Goal: Navigation & Orientation: Find specific page/section

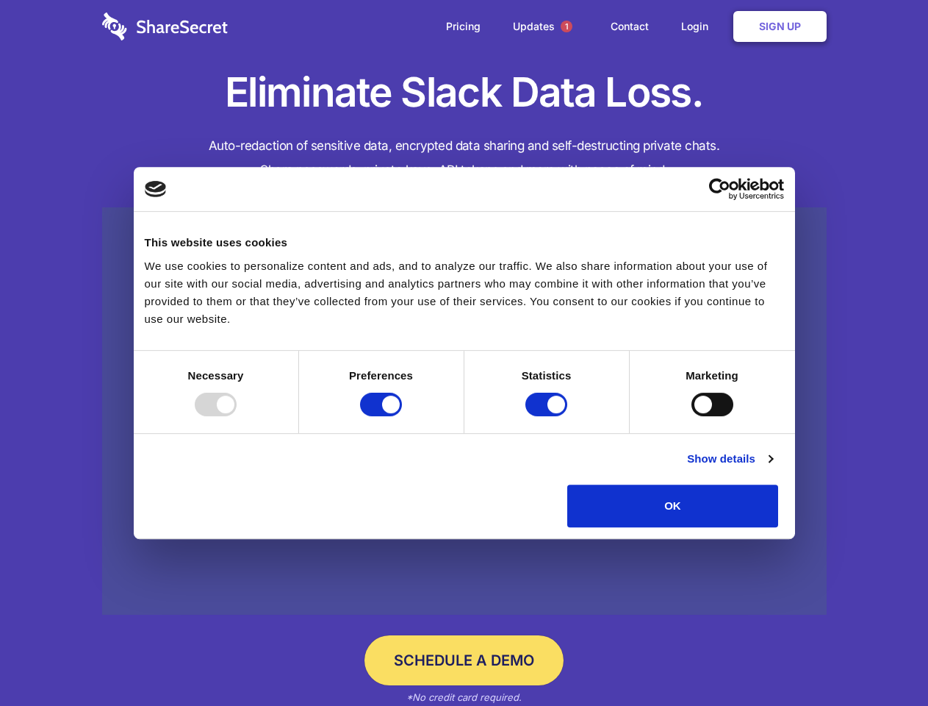
click at [237, 416] on div at bounding box center [216, 404] width 42 height 24
click at [402, 416] on input "Preferences" at bounding box center [381, 404] width 42 height 24
checkbox input "false"
click at [548, 416] on input "Statistics" at bounding box center [546, 404] width 42 height 24
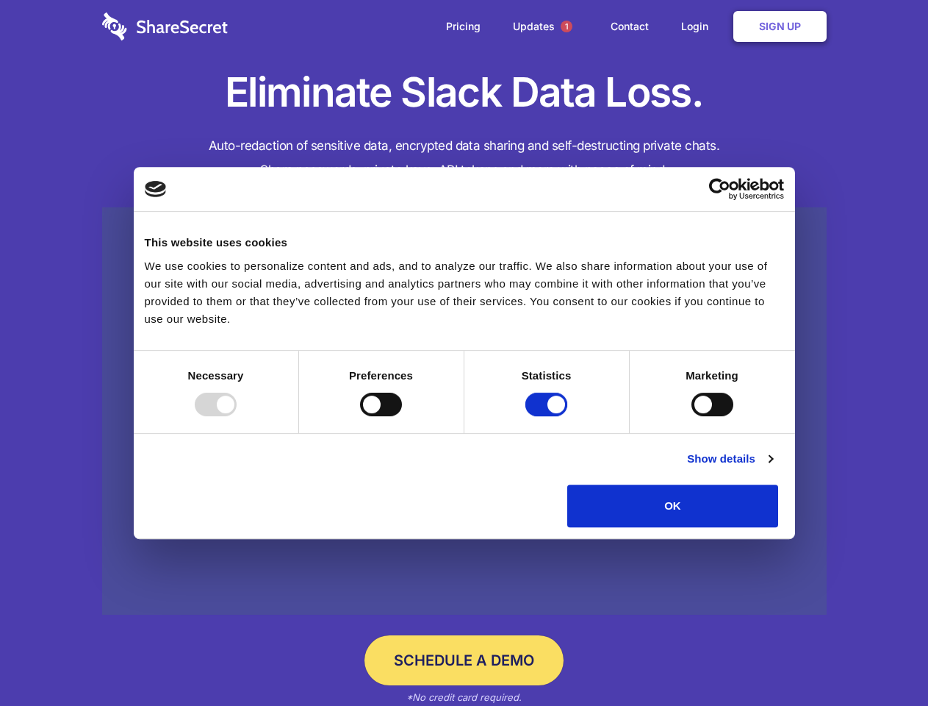
checkbox input "false"
click at [692, 416] on input "Marketing" at bounding box center [713, 404] width 42 height 24
checkbox input "true"
click at [772, 467] on link "Show details" at bounding box center [729, 459] width 85 height 18
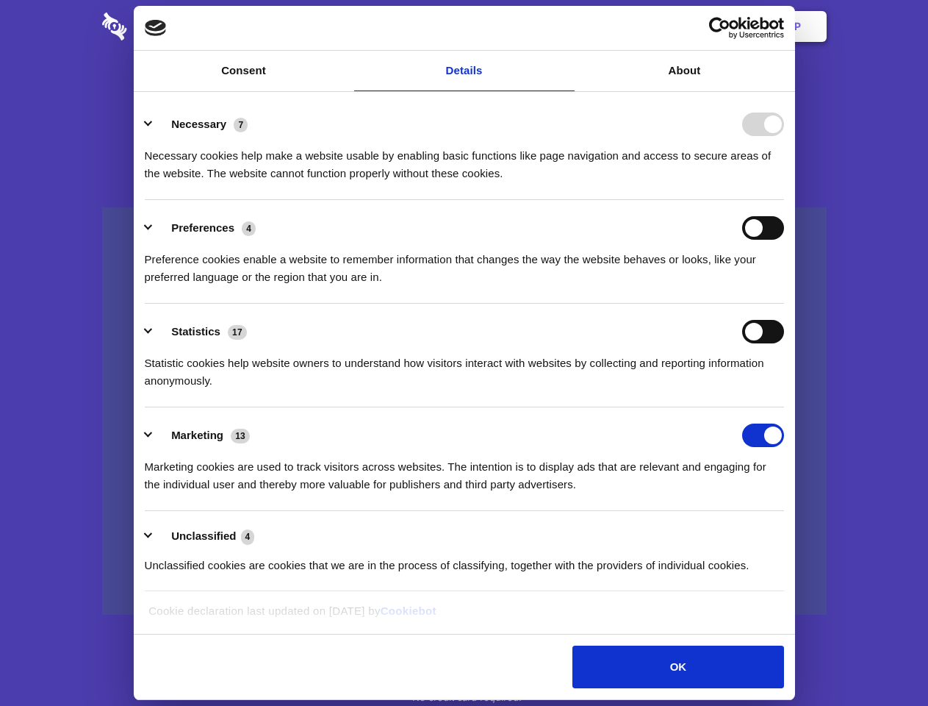
click at [784, 200] on li "Necessary 7 Necessary cookies help make a website usable by enabling basic func…" at bounding box center [464, 148] width 639 height 104
click at [566, 26] on span "1" at bounding box center [567, 27] width 12 height 12
